Goal: Information Seeking & Learning: Learn about a topic

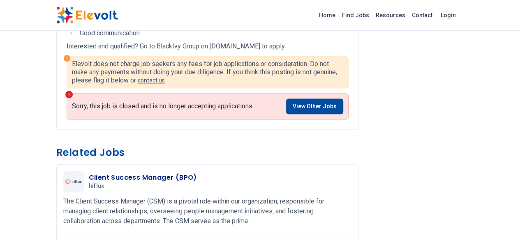
scroll to position [548, 0]
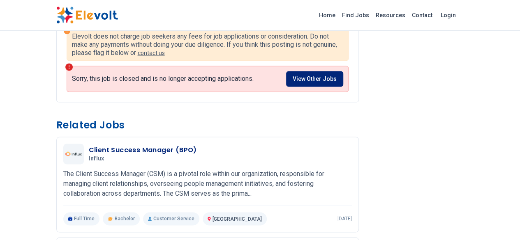
click at [343, 71] on link "View Other Jobs" at bounding box center [314, 79] width 57 height 16
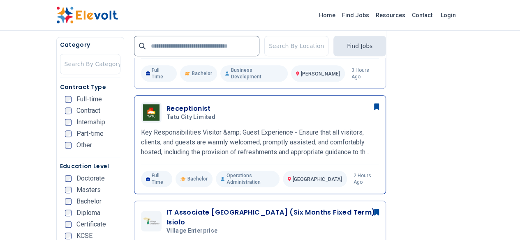
scroll to position [283, 0]
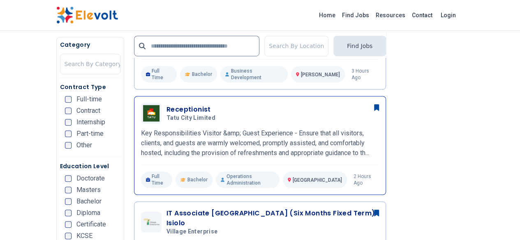
click at [172, 121] on div "Receptionist Tatu City Limited 09/23/2025 10/23/2025 Nairobi KE Key Responsibil…" at bounding box center [260, 145] width 238 height 85
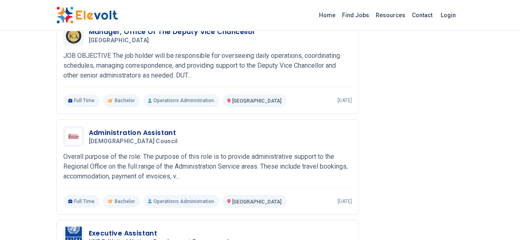
scroll to position [657, 0]
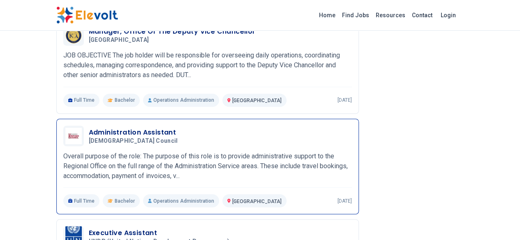
click at [135, 126] on div "Administration Assistant Danish Refugee Council 09/16/2025 10/16/2025 Nairobi K…" at bounding box center [207, 167] width 288 height 82
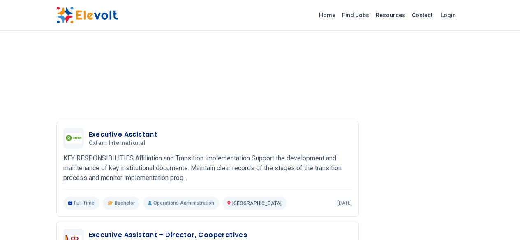
scroll to position [1192, 0]
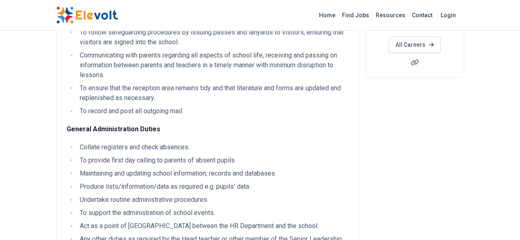
scroll to position [109, 0]
